Goal: Task Accomplishment & Management: Use online tool/utility

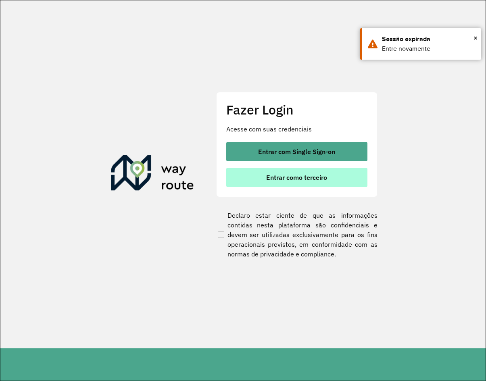
click at [284, 175] on span "Entrar como terceiro" at bounding box center [296, 177] width 61 height 6
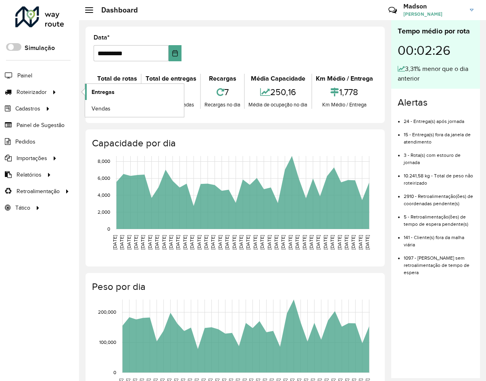
click at [110, 90] on span "Entregas" at bounding box center [103, 92] width 23 height 8
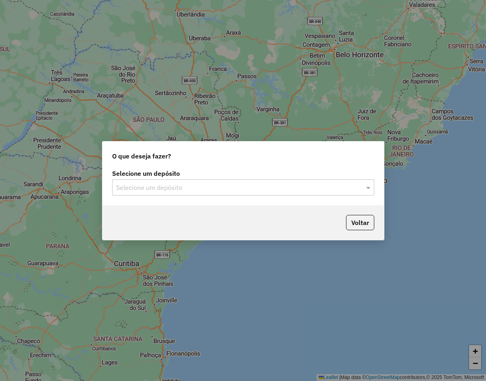
click at [160, 187] on input "text" at bounding box center [235, 188] width 238 height 10
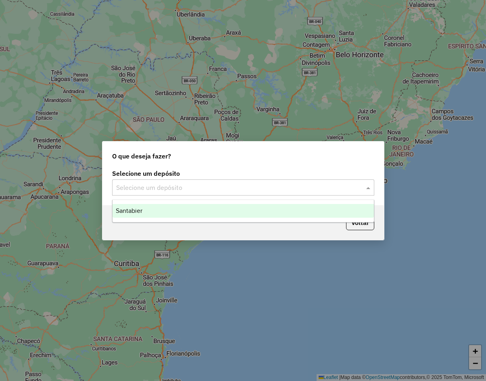
click at [152, 209] on div "Santabier" at bounding box center [242, 211] width 261 height 14
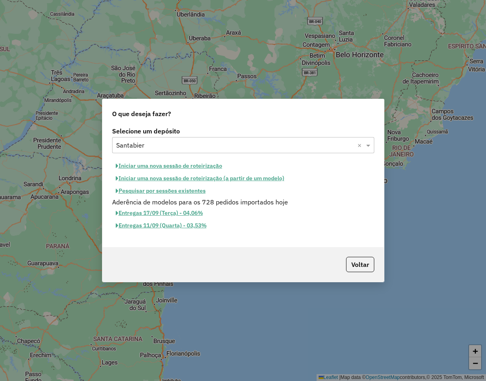
click at [173, 190] on button "Pesquisar por sessões existentes" at bounding box center [160, 191] width 97 height 12
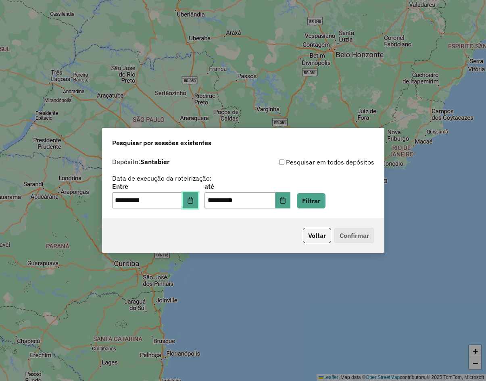
click at [193, 203] on icon "Choose Date" at bounding box center [190, 200] width 6 height 6
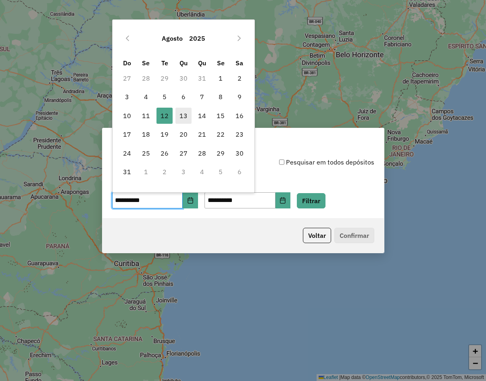
click at [179, 115] on span "13" at bounding box center [183, 116] width 16 height 16
type input "**********"
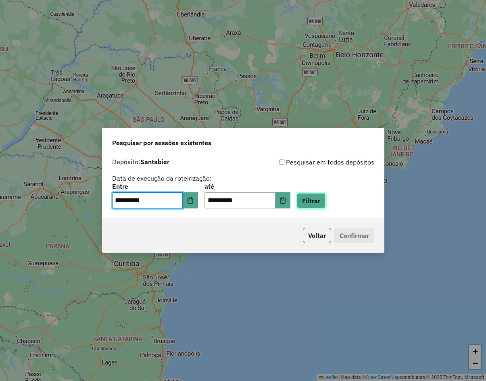
click at [319, 199] on button "Filtrar" at bounding box center [311, 200] width 29 height 15
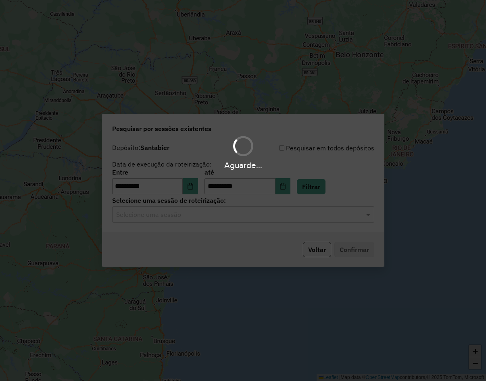
click at [229, 215] on div "Aguarde..." at bounding box center [243, 190] width 486 height 381
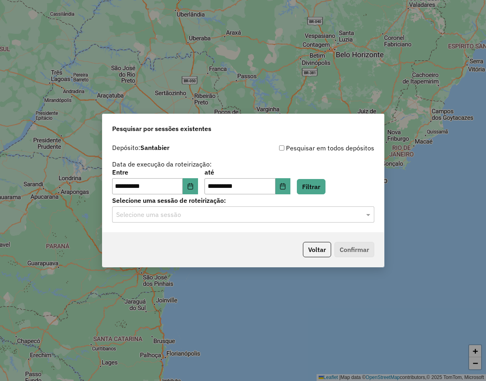
click at [224, 216] on input "text" at bounding box center [235, 215] width 238 height 10
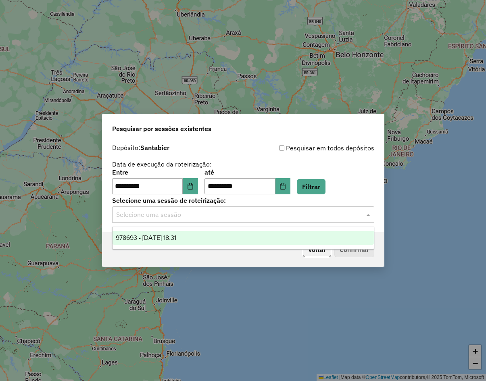
click at [224, 234] on div "978693 - [DATE] 18:31" at bounding box center [242, 238] width 261 height 14
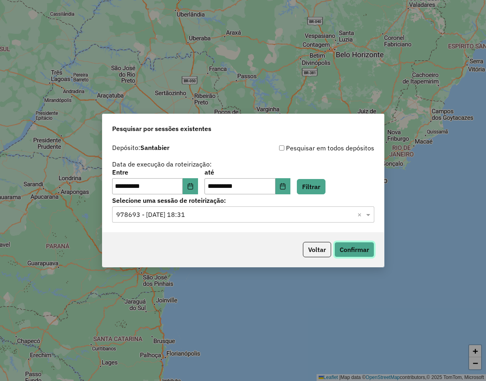
click at [356, 250] on button "Confirmar" at bounding box center [354, 249] width 40 height 15
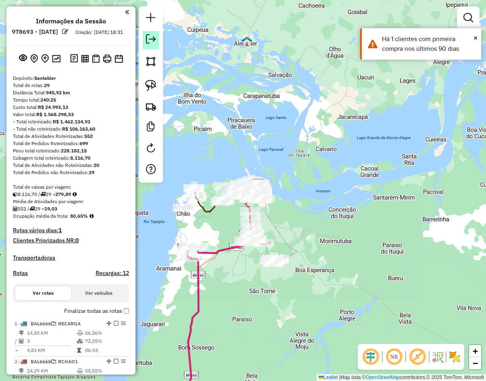
click at [146, 37] on em at bounding box center [151, 39] width 10 height 10
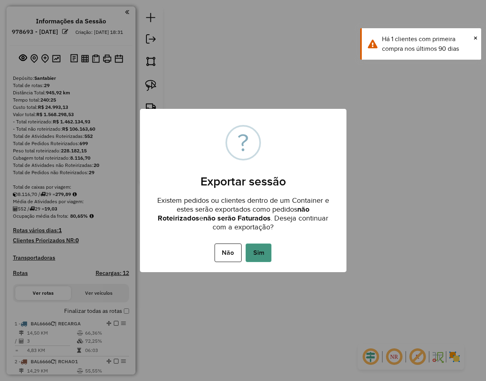
click at [259, 246] on button "Sim" at bounding box center [258, 252] width 26 height 19
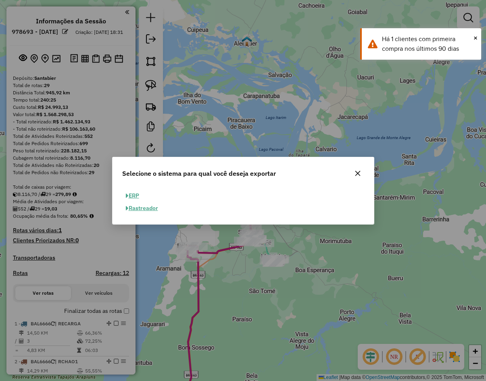
click at [136, 195] on button "ERP" at bounding box center [132, 195] width 21 height 12
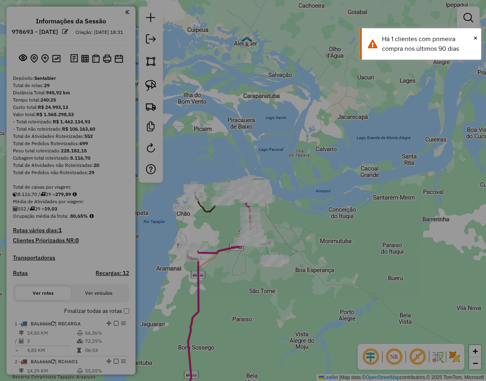
select select "**"
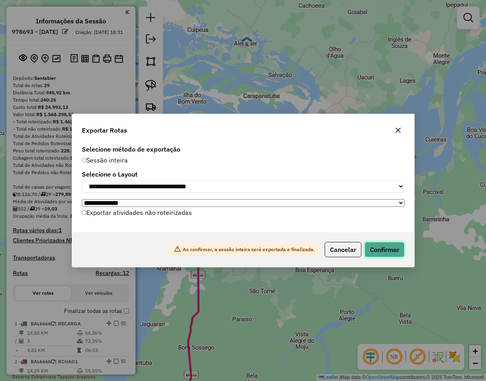
click at [376, 246] on button "Confirmar" at bounding box center [384, 249] width 40 height 15
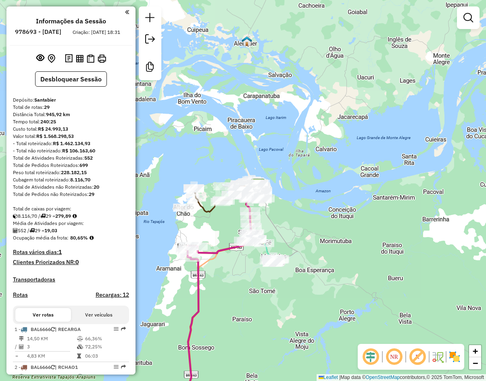
drag, startPoint x: 188, startPoint y: 329, endPoint x: 126, endPoint y: 37, distance: 298.3
click at [188, 326] on icon at bounding box center [218, 304] width 75 height 231
